Goal: Task Accomplishment & Management: Complete application form

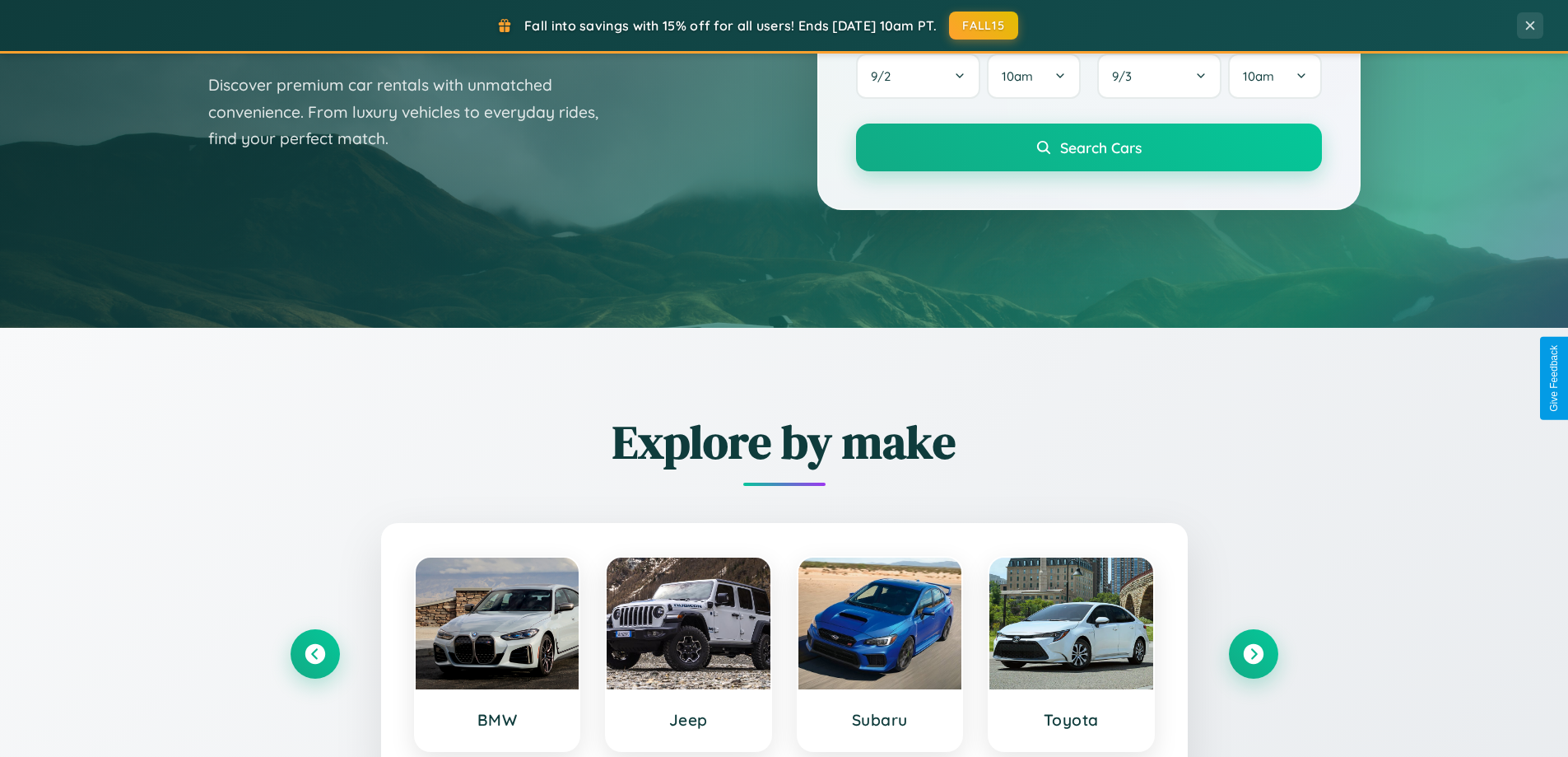
scroll to position [1133, 0]
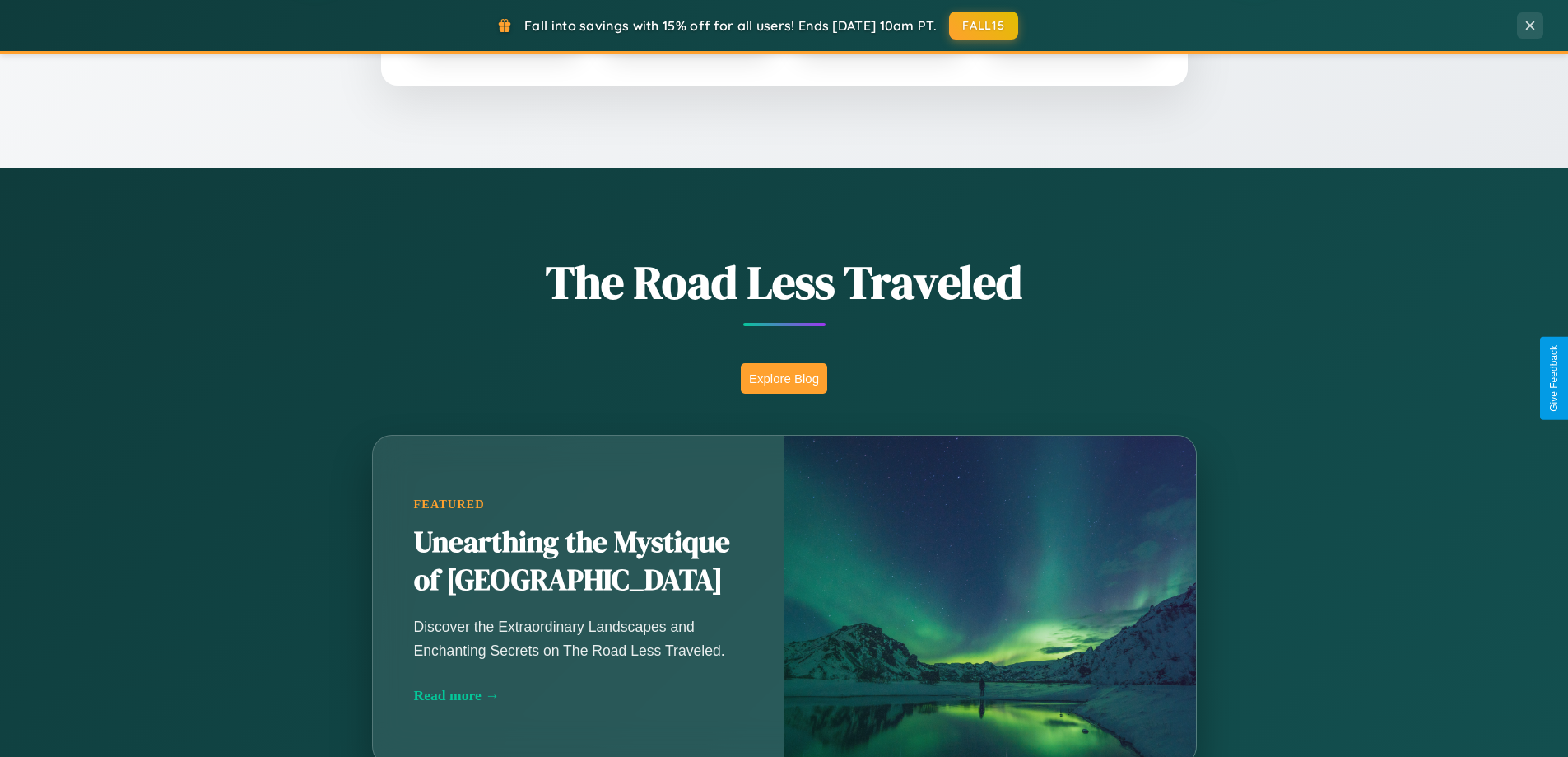
click at [784, 378] on button "Explore Blog" at bounding box center [784, 378] width 86 height 30
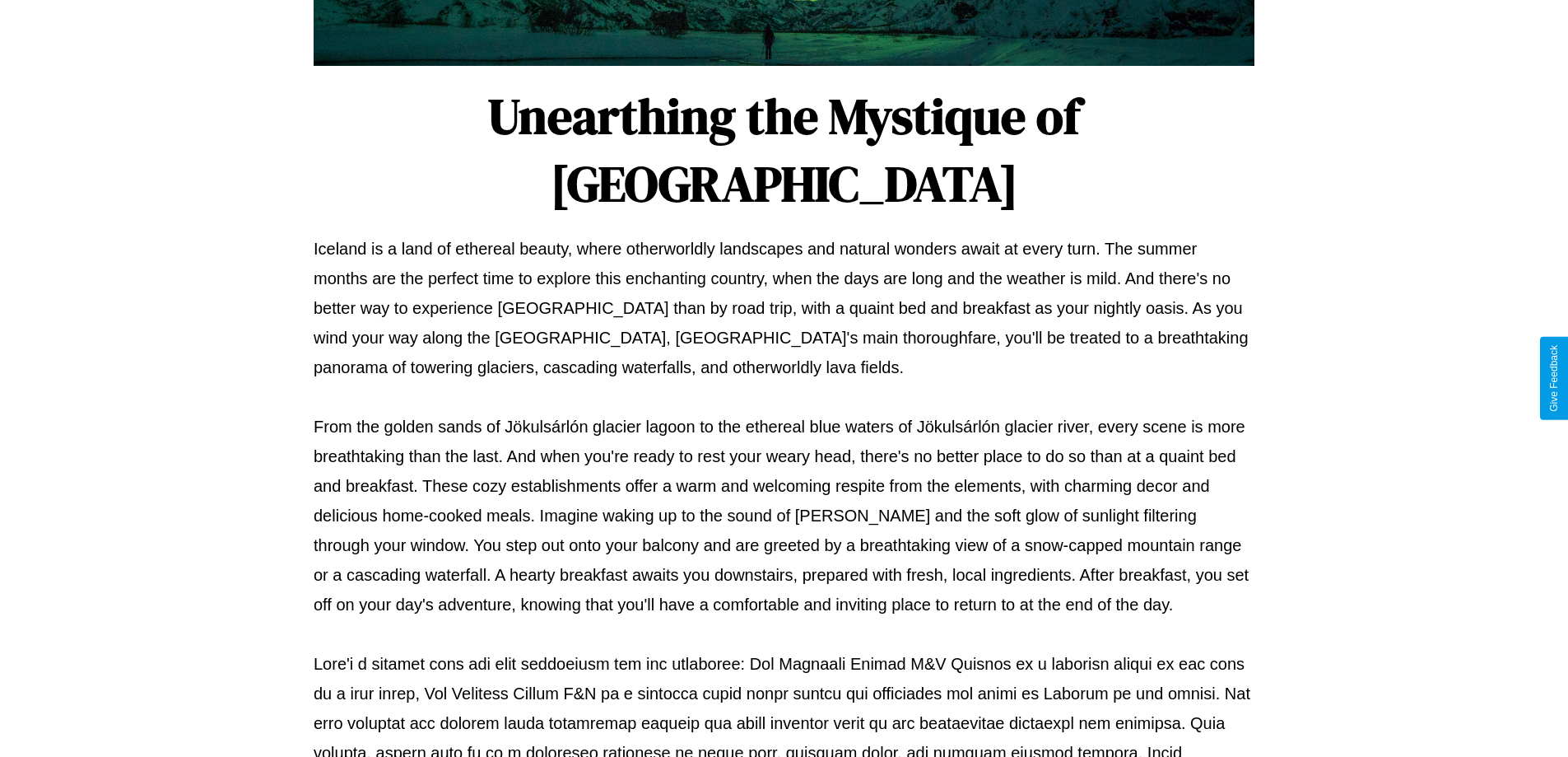
scroll to position [533, 0]
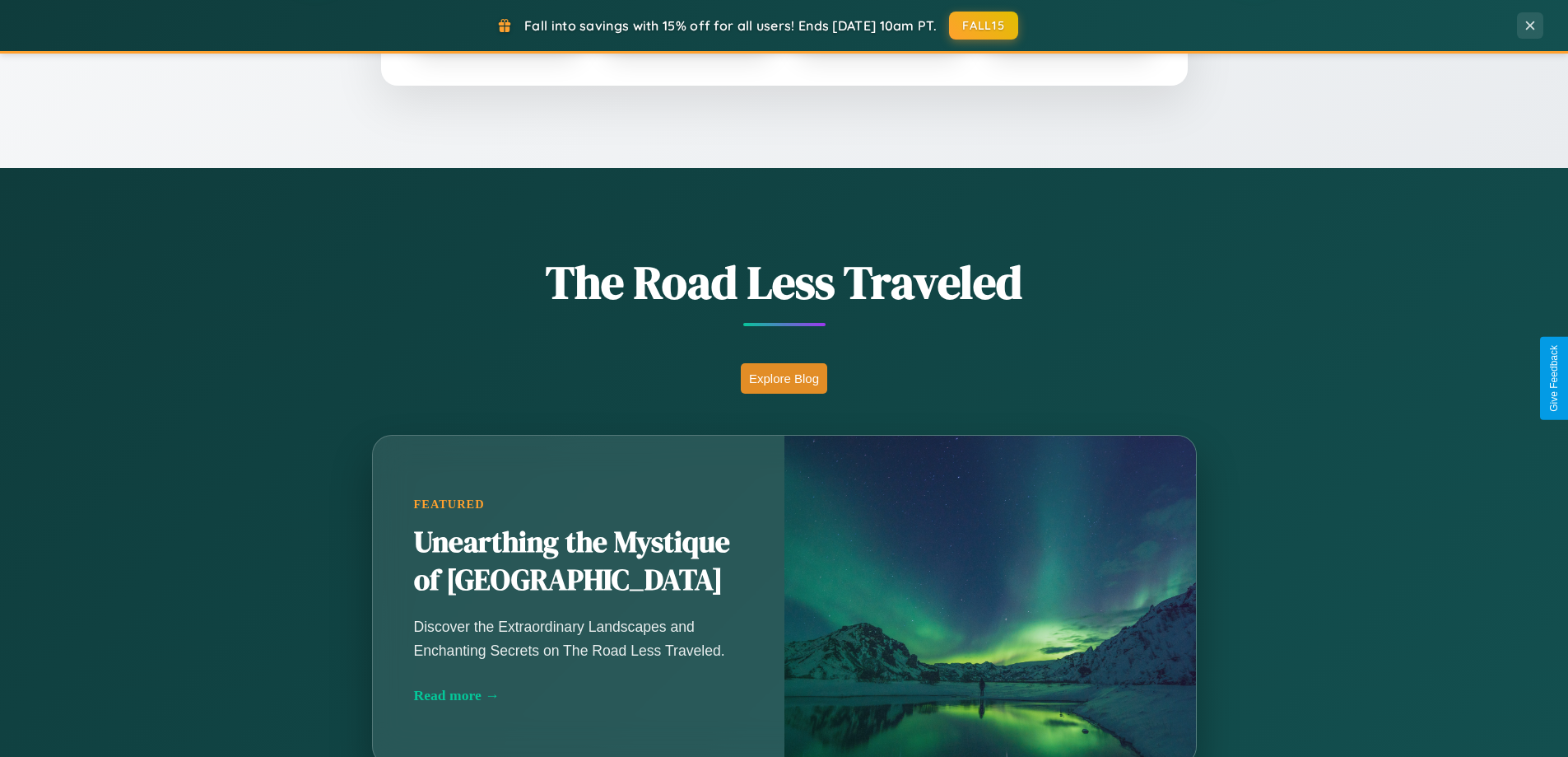
scroll to position [3168, 0]
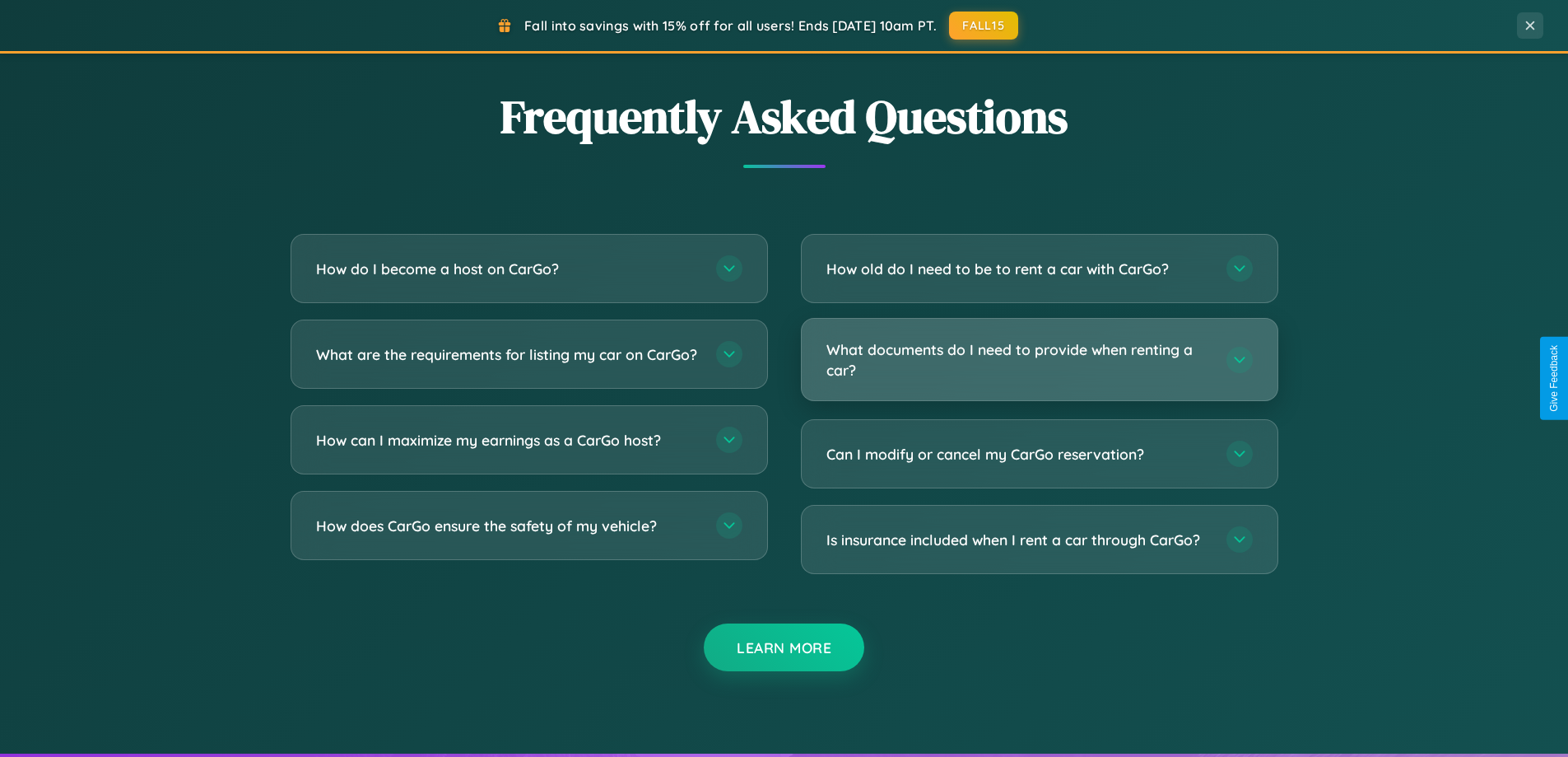
click at [1039, 359] on h3 "What documents do I need to provide when renting a car?" at bounding box center [1019, 359] width 384 height 41
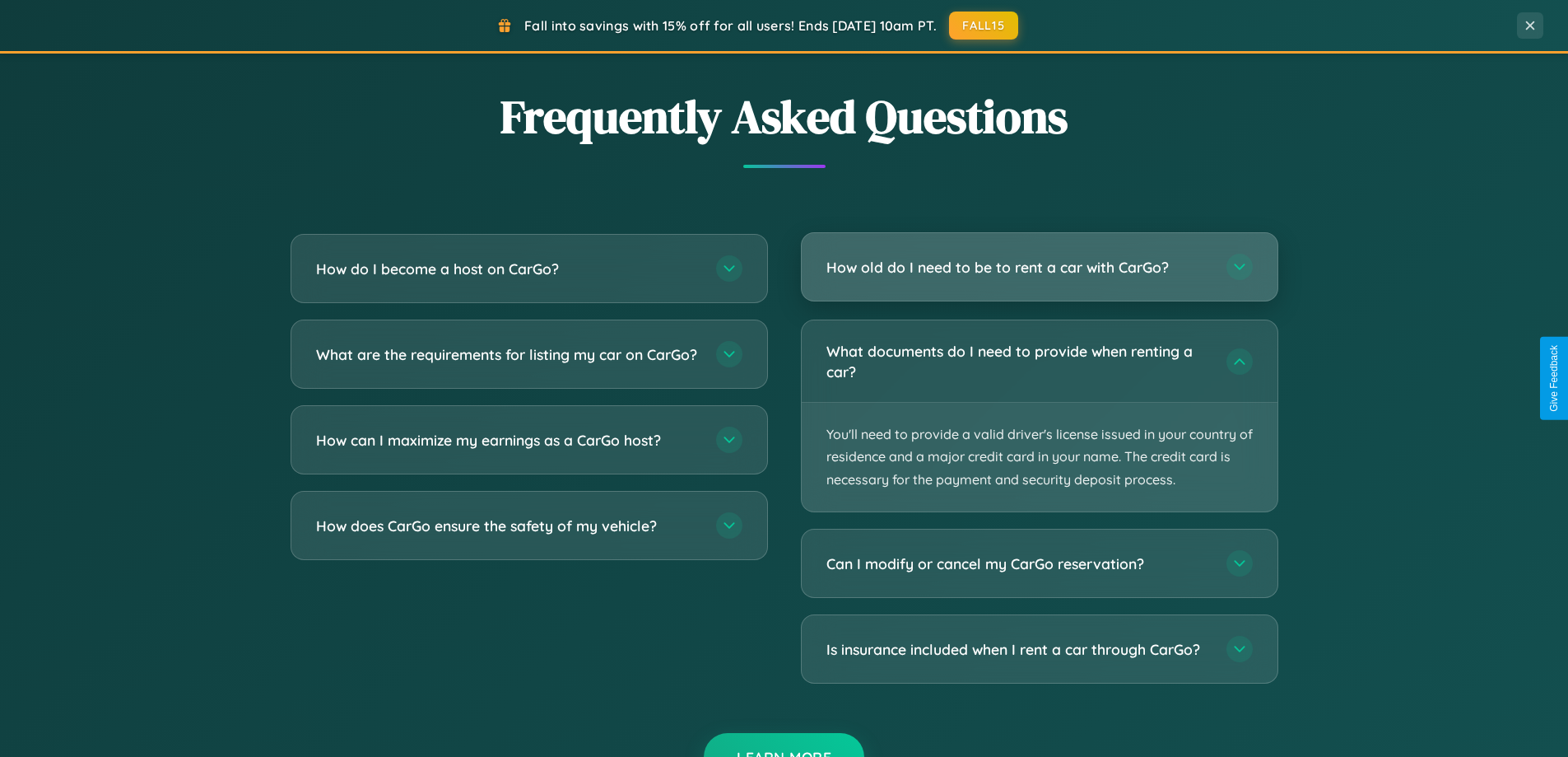
click at [1039, 266] on h3 "How old do I need to be to rent a car with CarGo?" at bounding box center [1019, 267] width 384 height 21
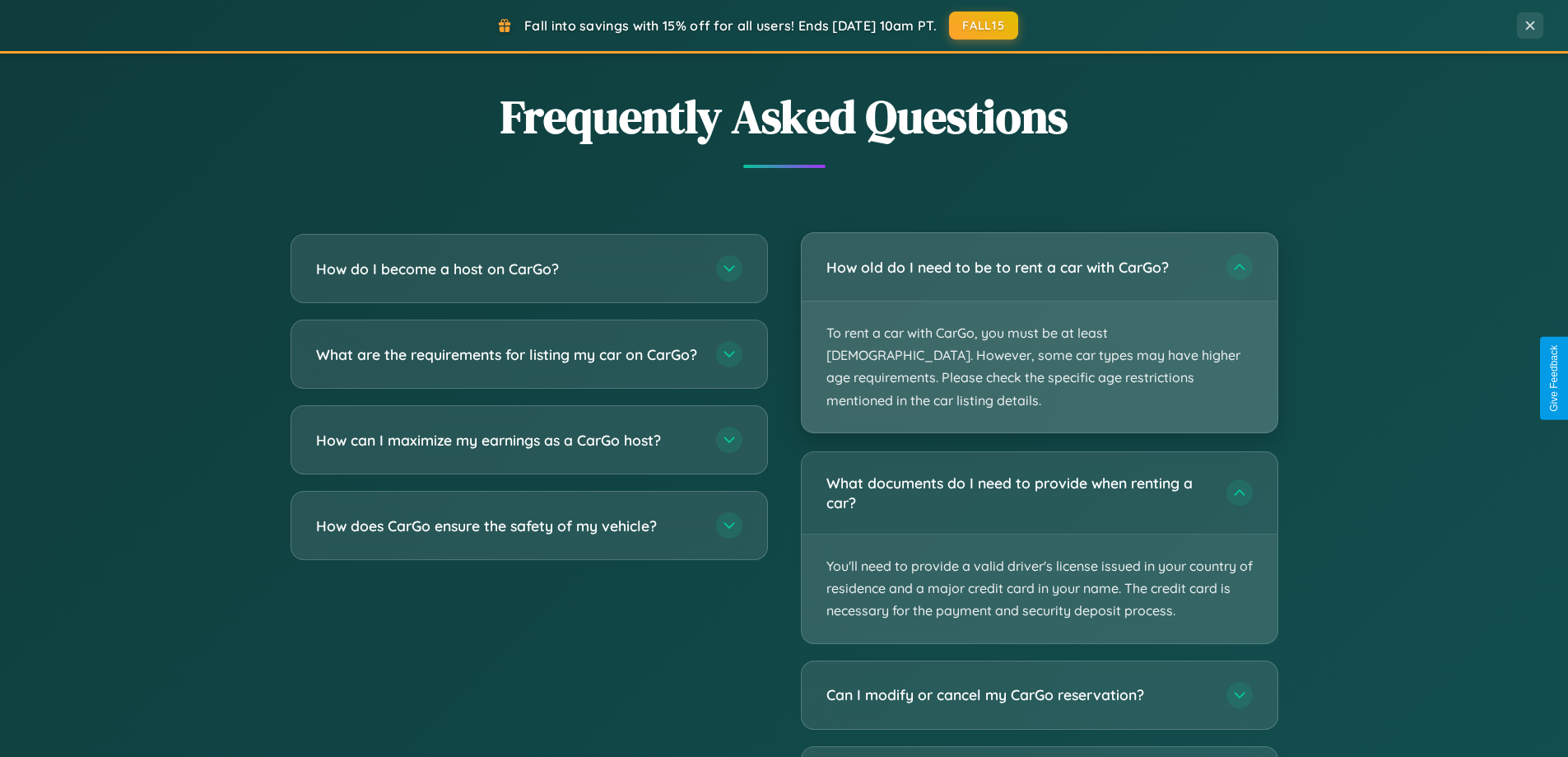
click at [1039, 322] on p "To rent a car with CarGo, you must be at least [DEMOGRAPHIC_DATA]. However, som…" at bounding box center [1040, 366] width 476 height 131
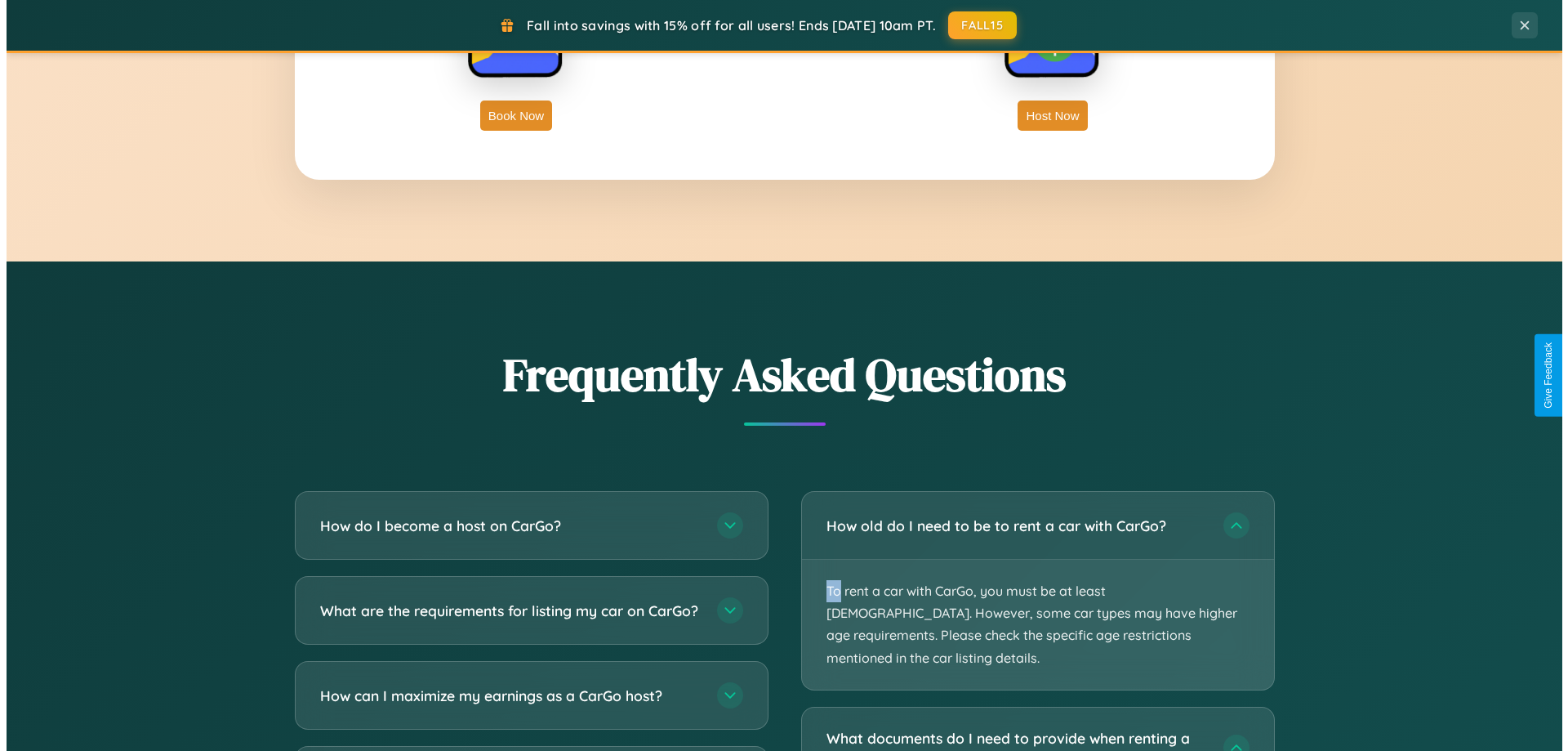
scroll to position [0, 0]
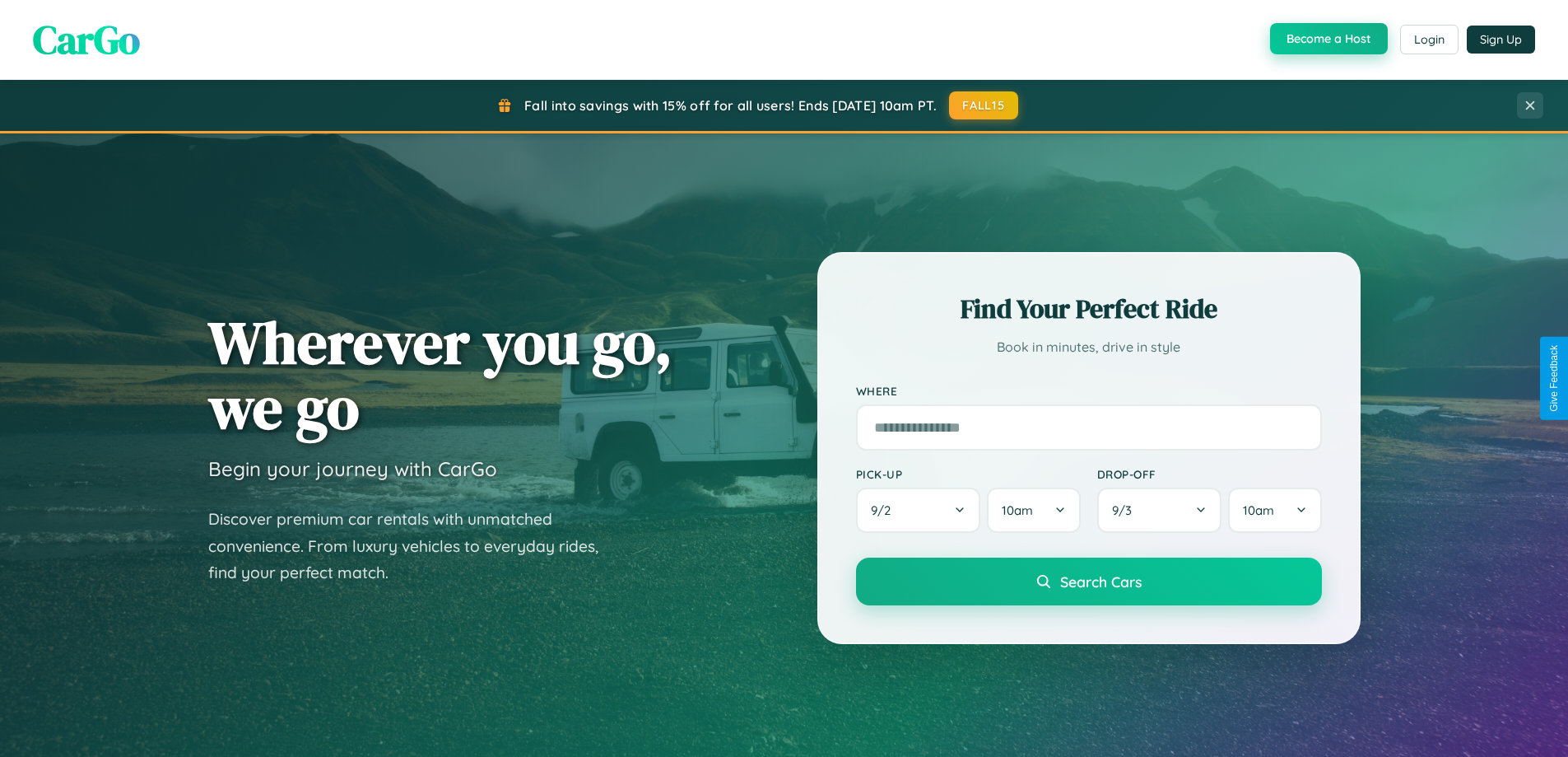
click at [1327, 40] on button "Become a Host" at bounding box center [1329, 39] width 118 height 31
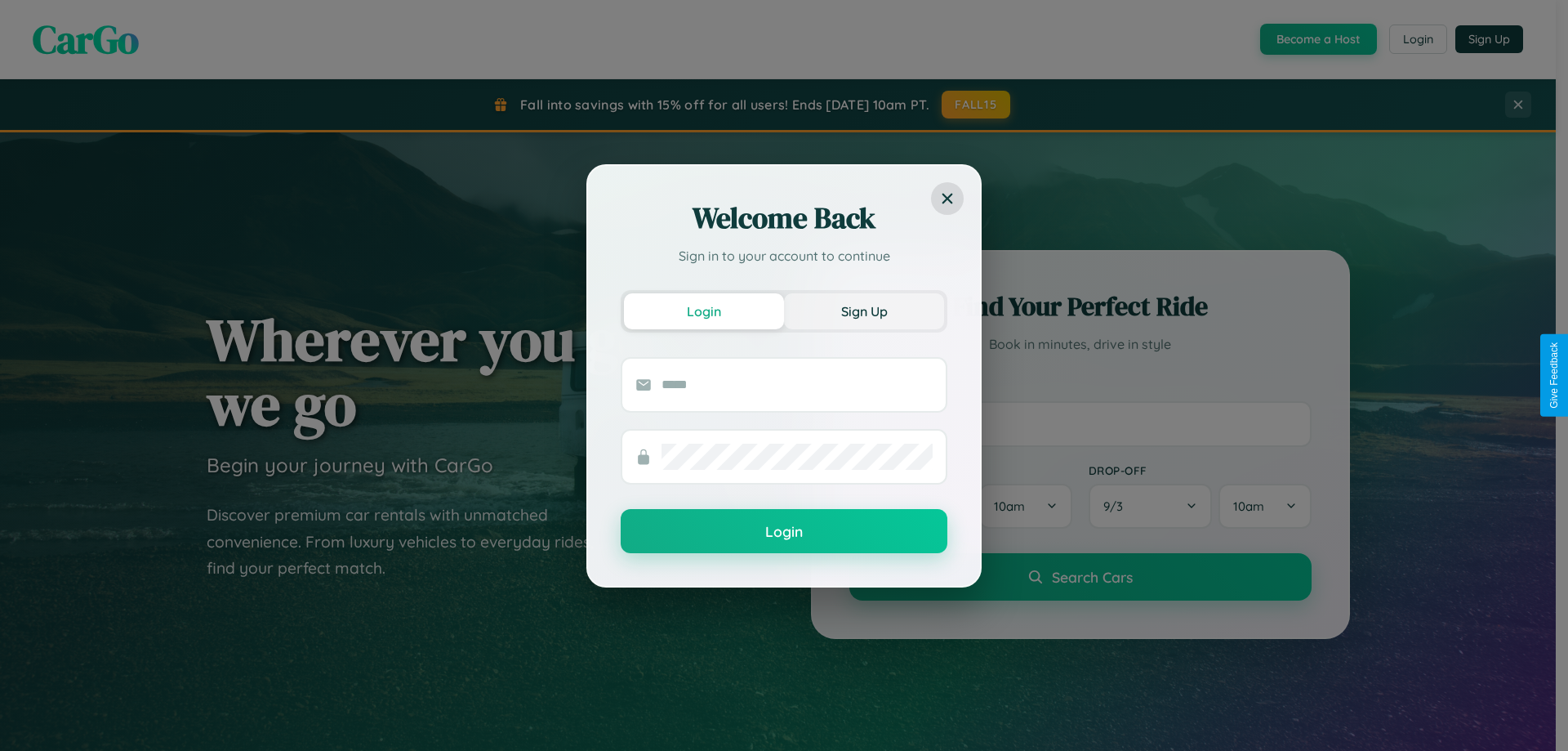
click at [864, 311] on button "Sign Up" at bounding box center [864, 312] width 160 height 36
